Goal: Task Accomplishment & Management: Use online tool/utility

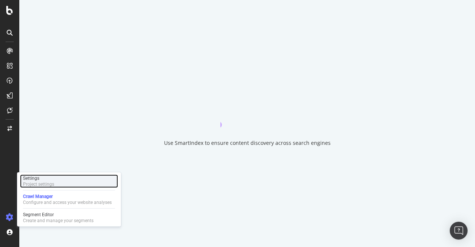
click at [37, 181] on div "Project settings" at bounding box center [38, 184] width 31 height 6
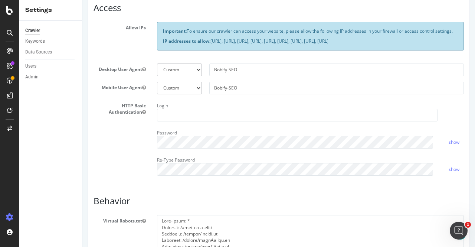
scroll to position [162, 0]
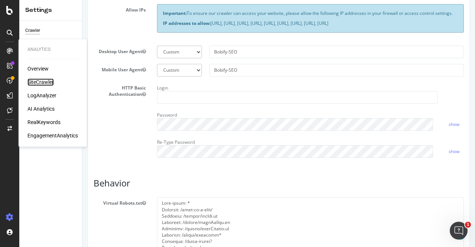
click at [32, 82] on div "SiteCrawler" at bounding box center [40, 81] width 26 height 7
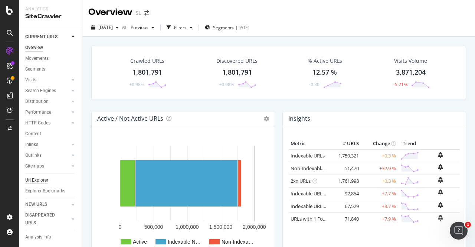
click at [40, 177] on div "Url Explorer" at bounding box center [36, 180] width 23 height 8
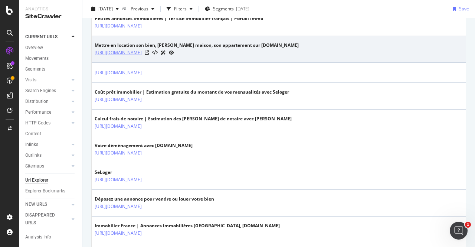
scroll to position [726, 0]
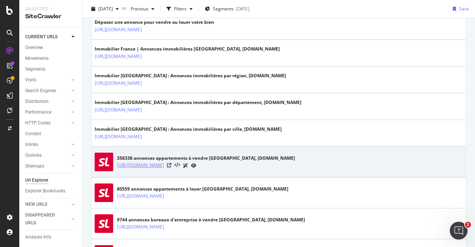
click at [164, 161] on link "[URL][DOMAIN_NAME]" at bounding box center [140, 164] width 47 height 7
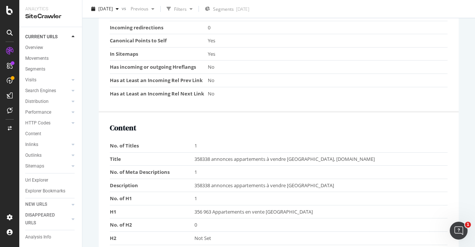
scroll to position [511, 0]
